Goal: Information Seeking & Learning: Learn about a topic

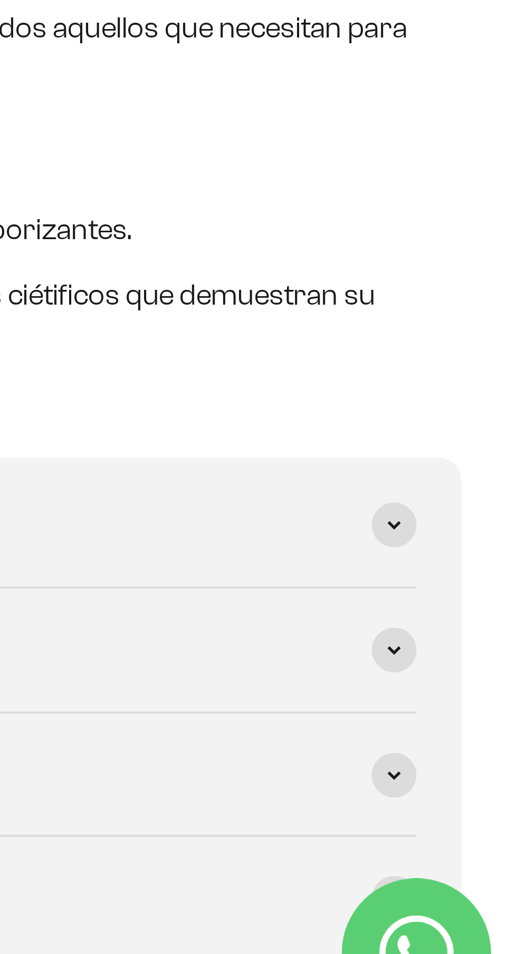
scroll to position [283, 0]
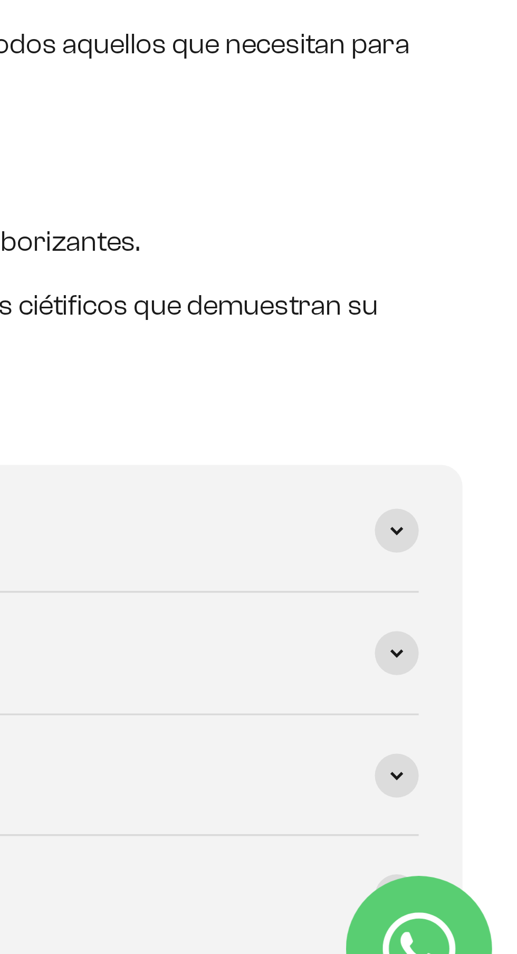
click at [485, 837] on span at bounding box center [481, 837] width 13 height 13
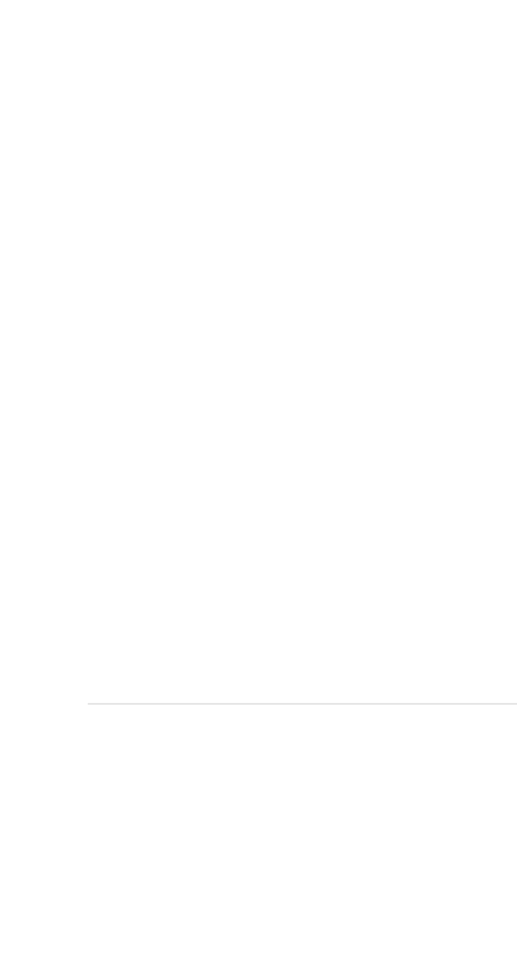
scroll to position [629, 0]
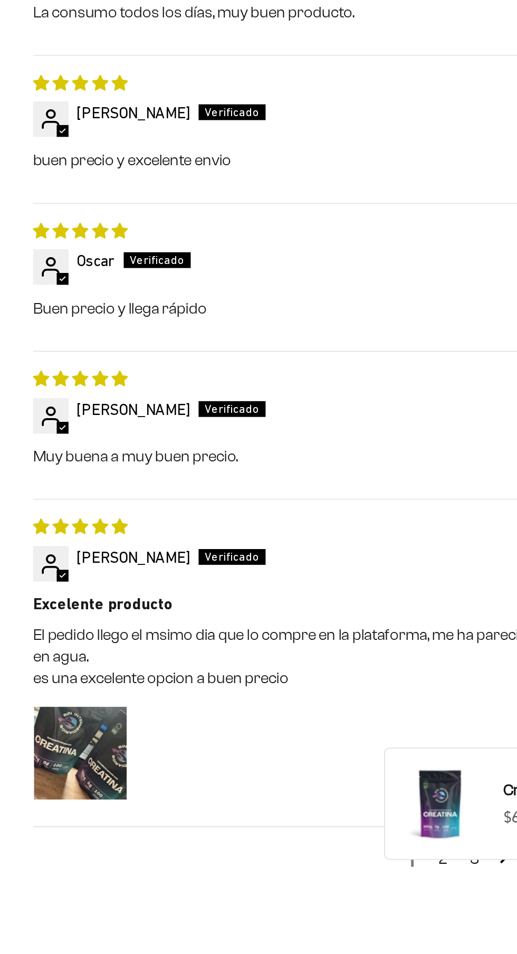
scroll to position [1325, 0]
